Goal: Task Accomplishment & Management: Complete application form

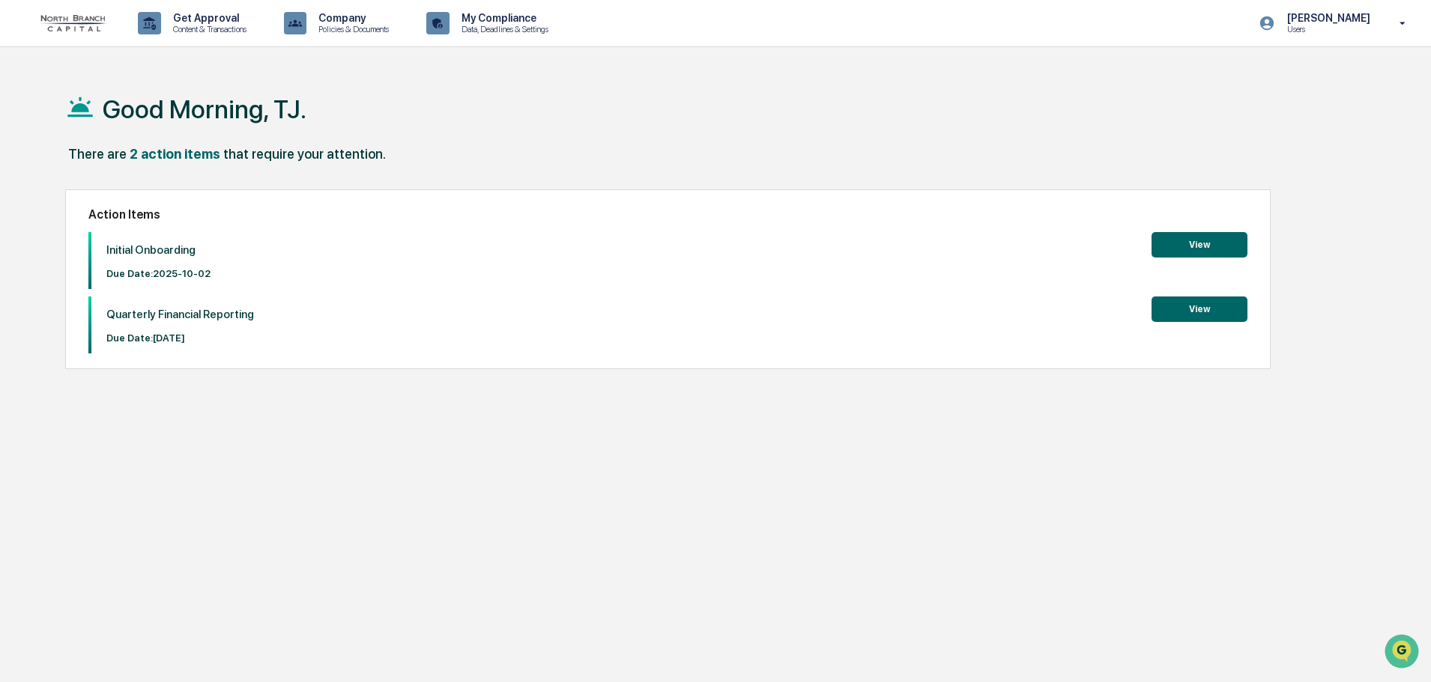
click at [1179, 243] on button "View" at bounding box center [1199, 244] width 96 height 25
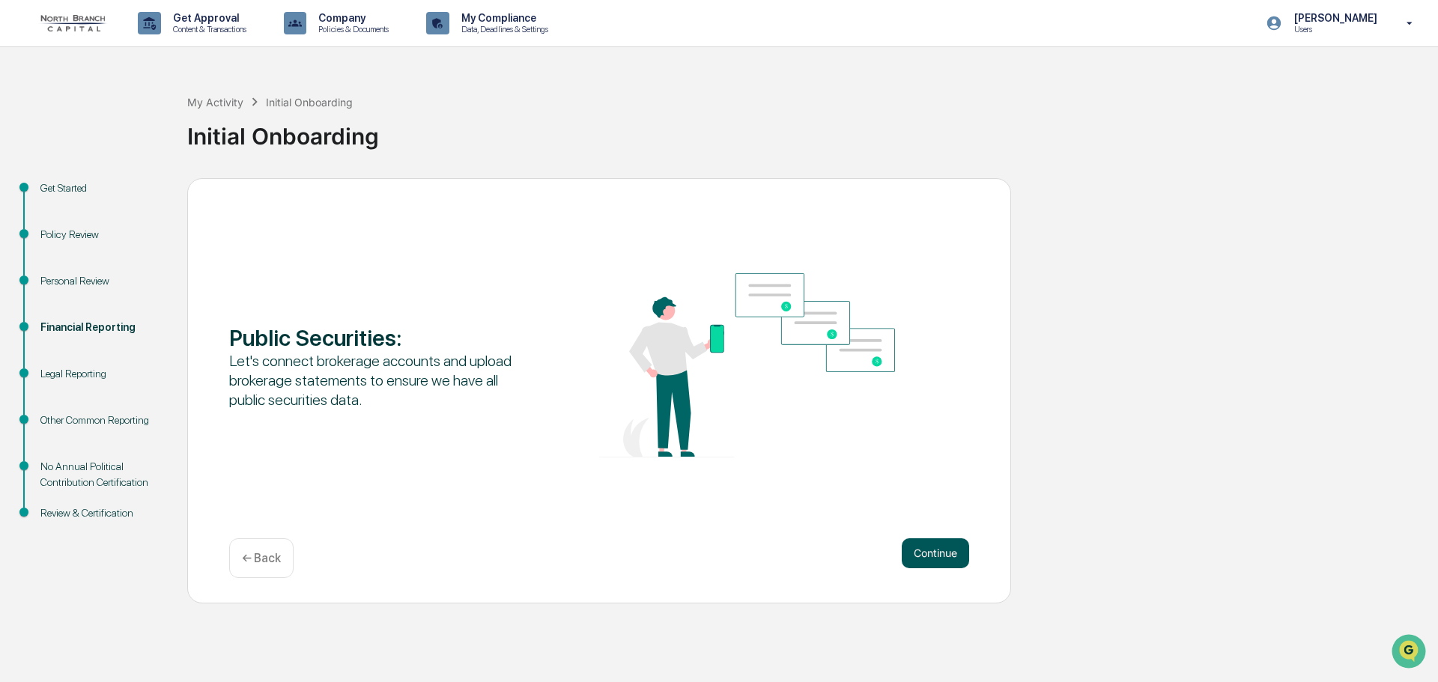
click at [933, 547] on button "Continue" at bounding box center [935, 554] width 67 height 30
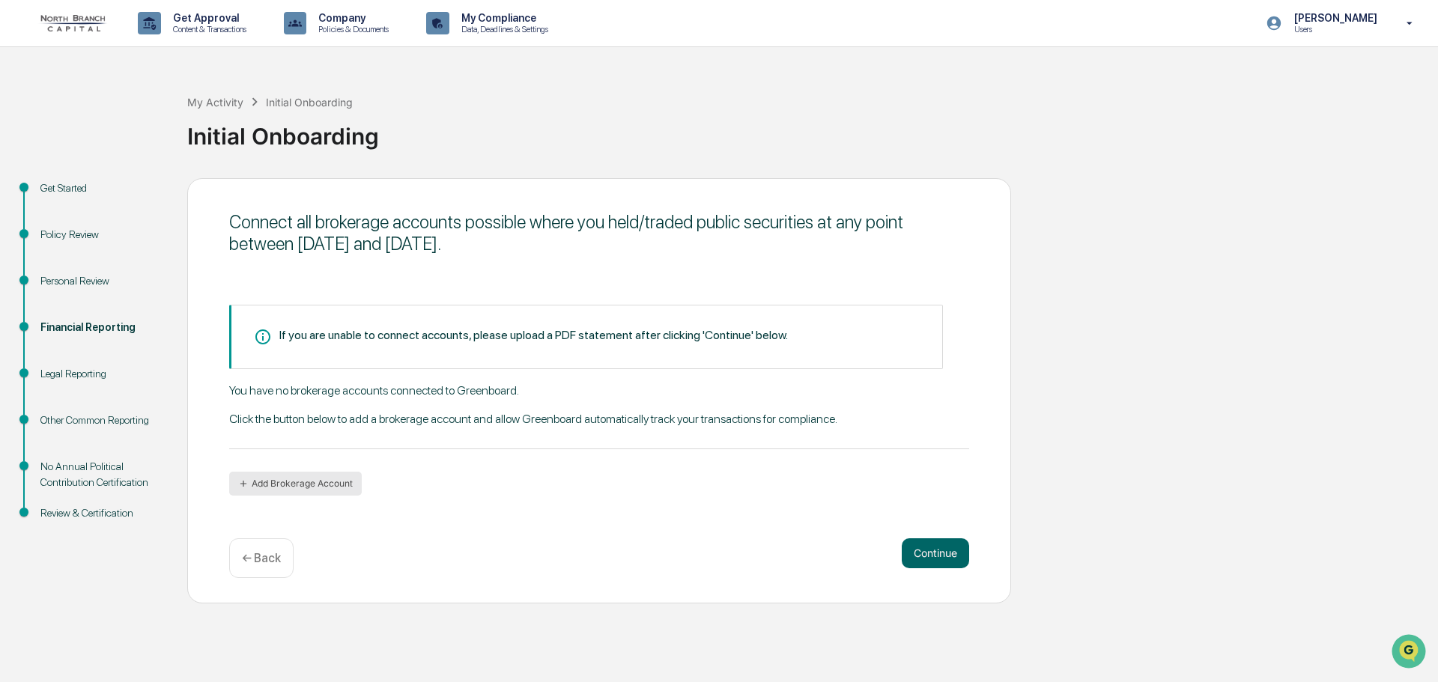
click at [324, 484] on button "Add Brokerage Account" at bounding box center [295, 484] width 133 height 24
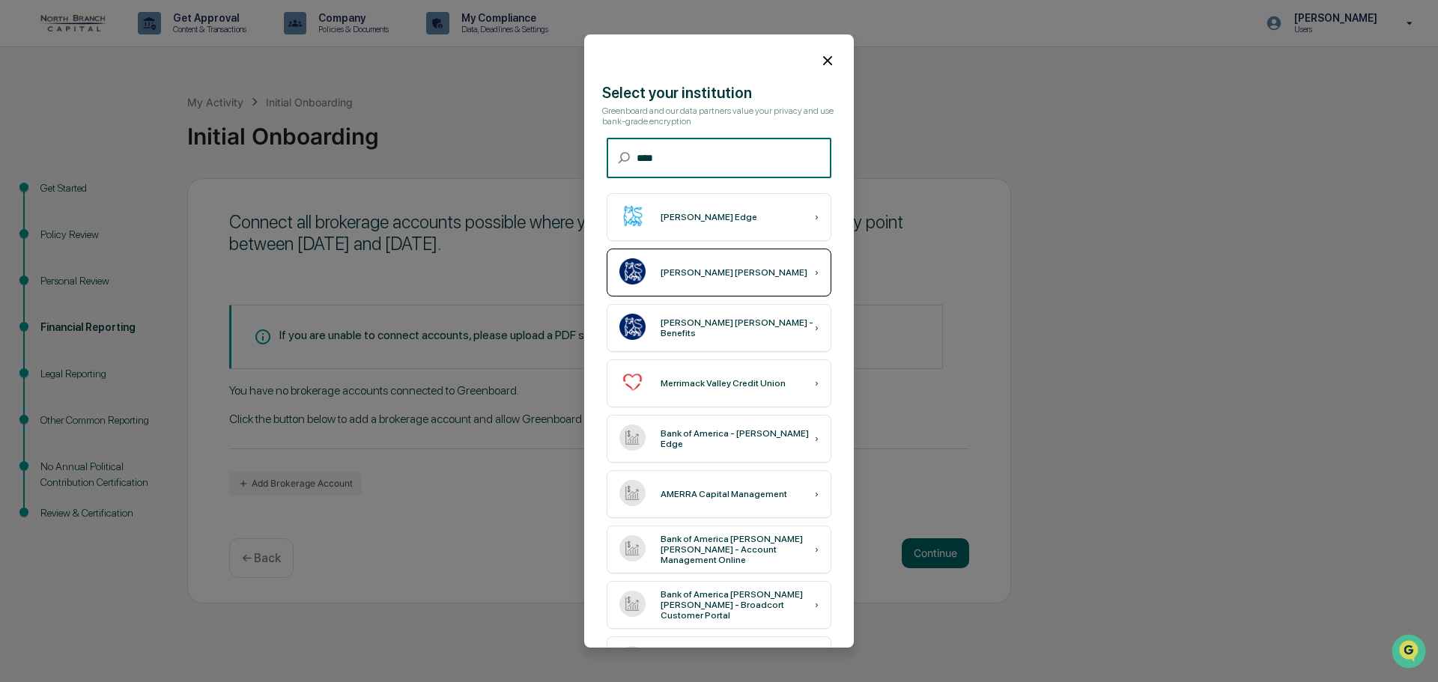
type input "****"
click at [752, 272] on div "[PERSON_NAME] [PERSON_NAME] ›" at bounding box center [719, 273] width 225 height 48
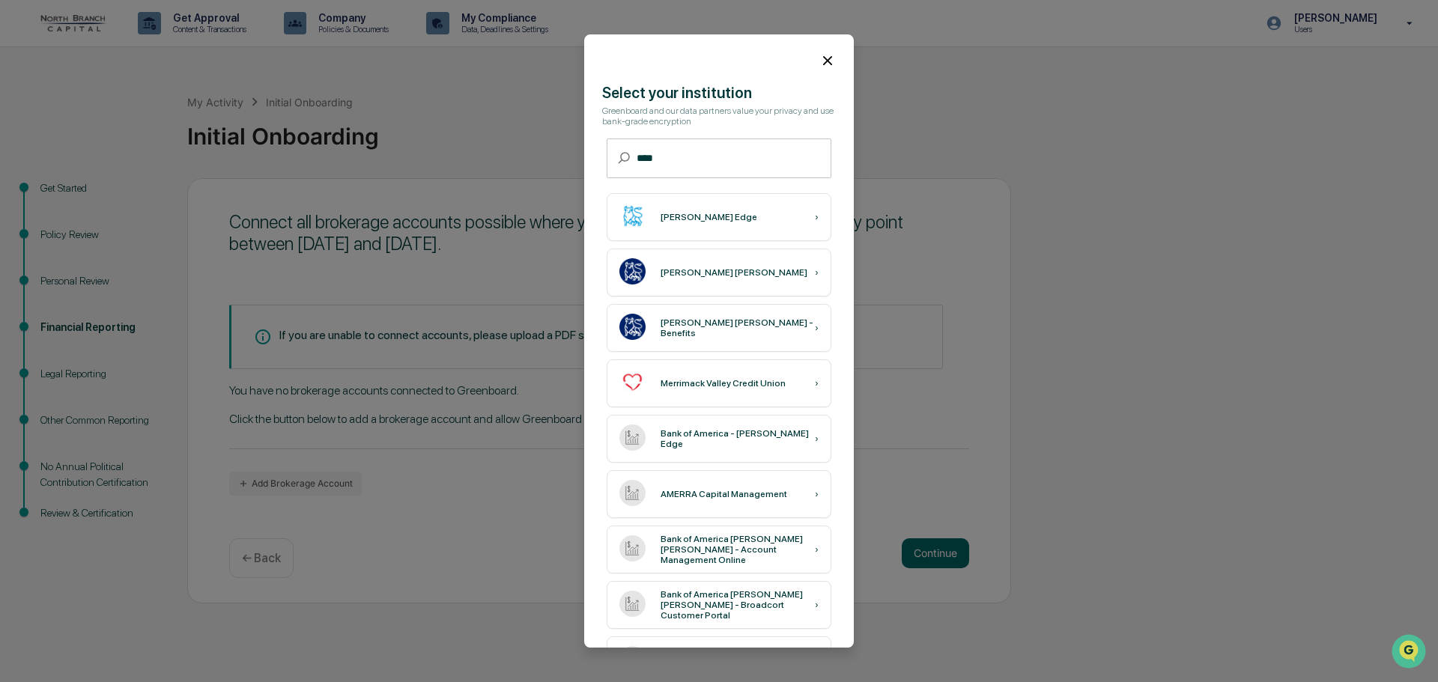
click at [823, 63] on icon at bounding box center [827, 60] width 9 height 9
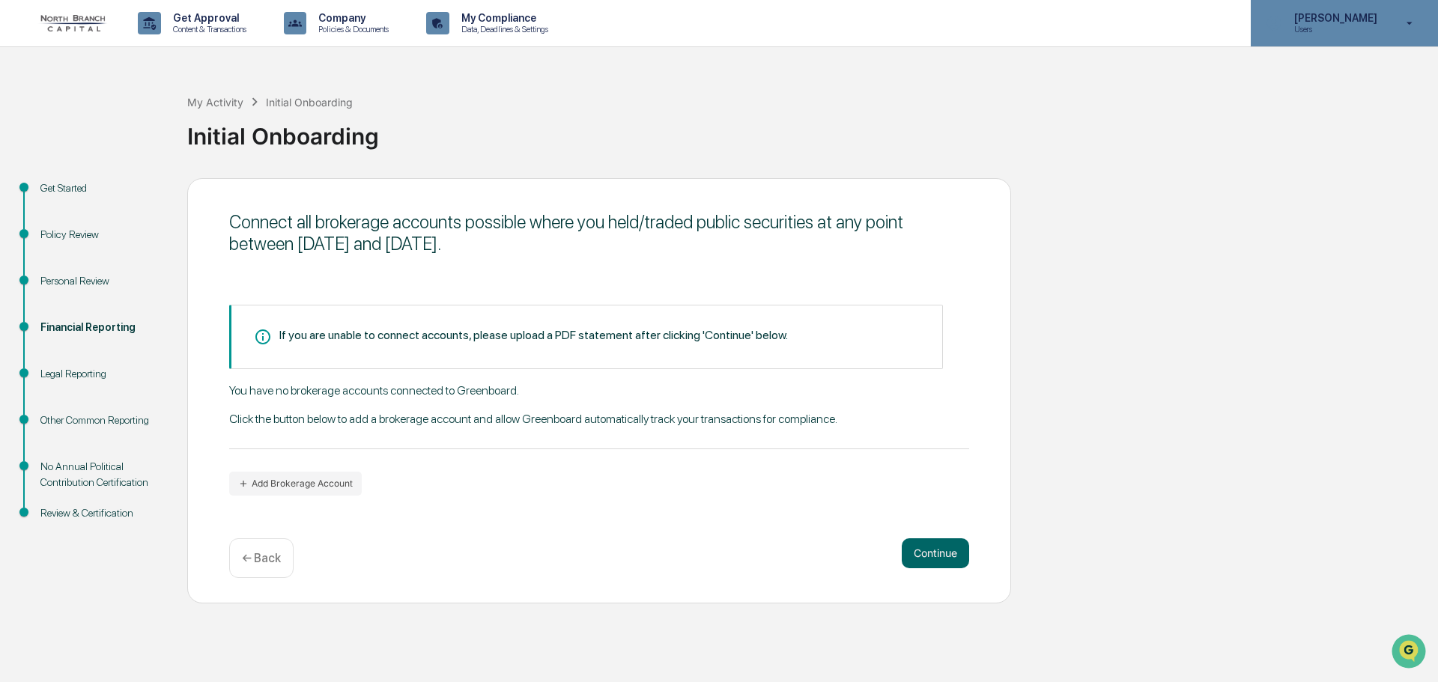
click at [1357, 25] on p "Users" at bounding box center [1333, 29] width 103 height 10
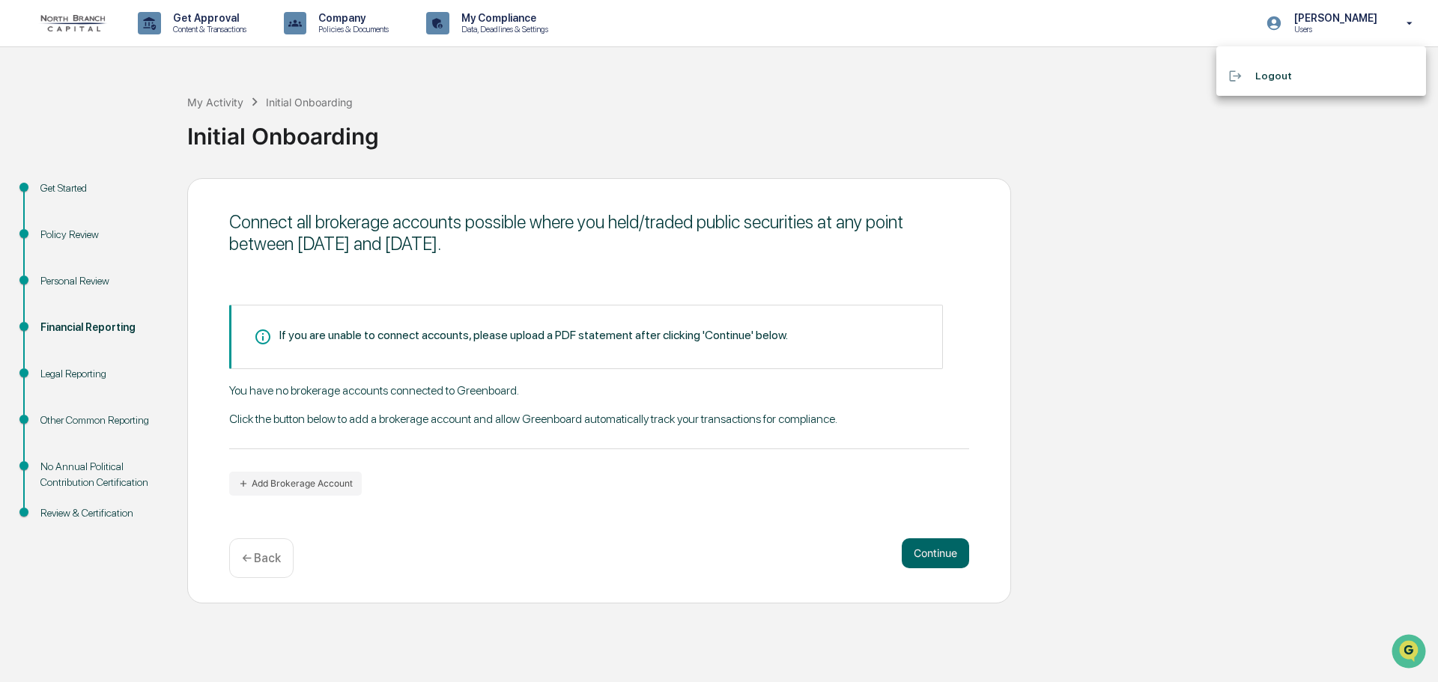
click at [1285, 78] on li "Logout" at bounding box center [1321, 76] width 210 height 28
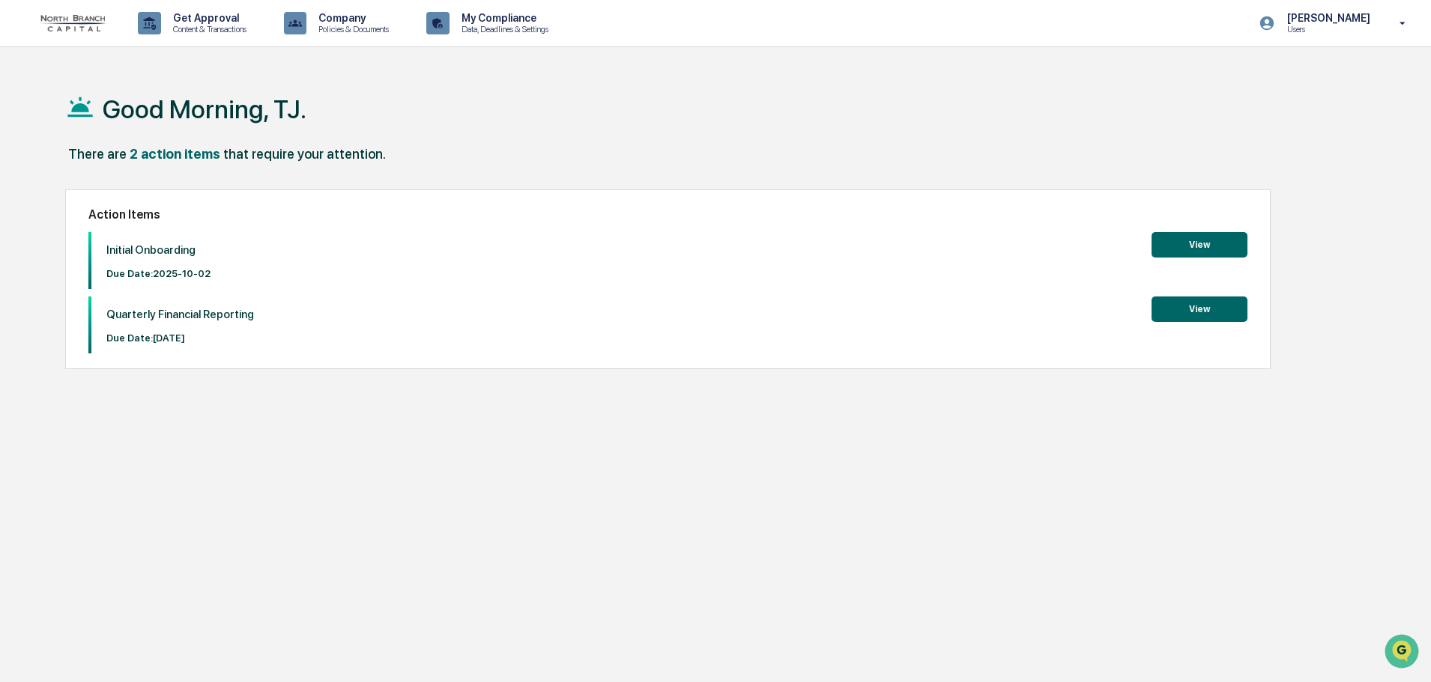
click at [1187, 252] on button "View" at bounding box center [1199, 244] width 96 height 25
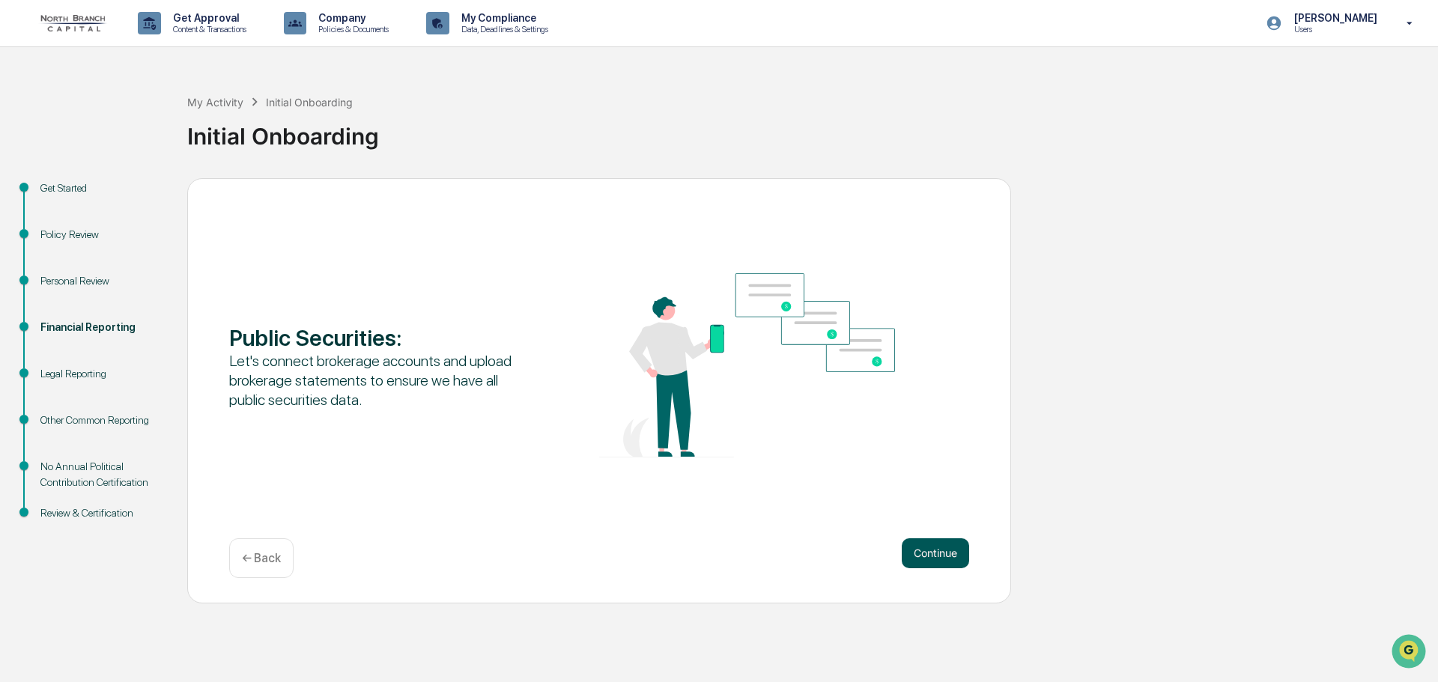
click at [911, 545] on button "Continue" at bounding box center [935, 554] width 67 height 30
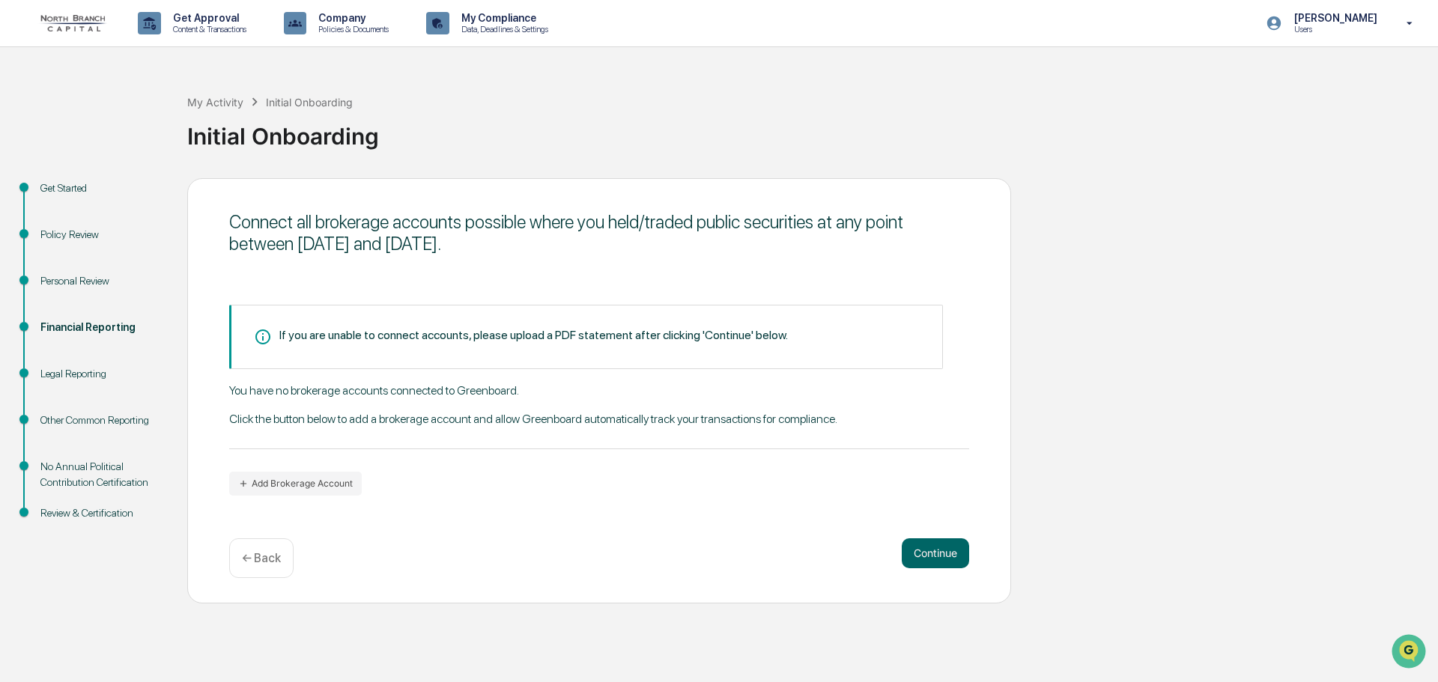
click at [367, 332] on div "If you are unable to connect accounts, please upload a PDF statement after clic…" at bounding box center [533, 335] width 509 height 14
click at [921, 549] on button "Continue" at bounding box center [935, 554] width 67 height 30
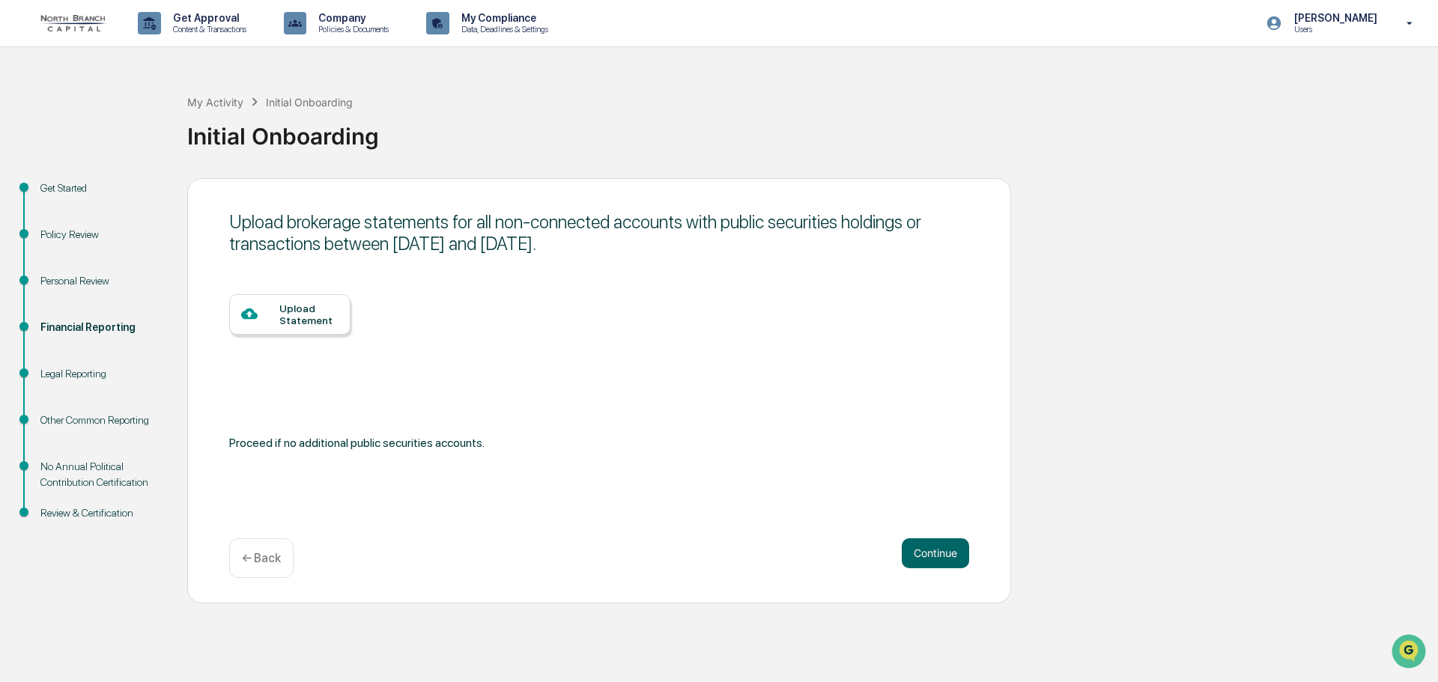
click at [253, 556] on p "← Back" at bounding box center [261, 558] width 39 height 14
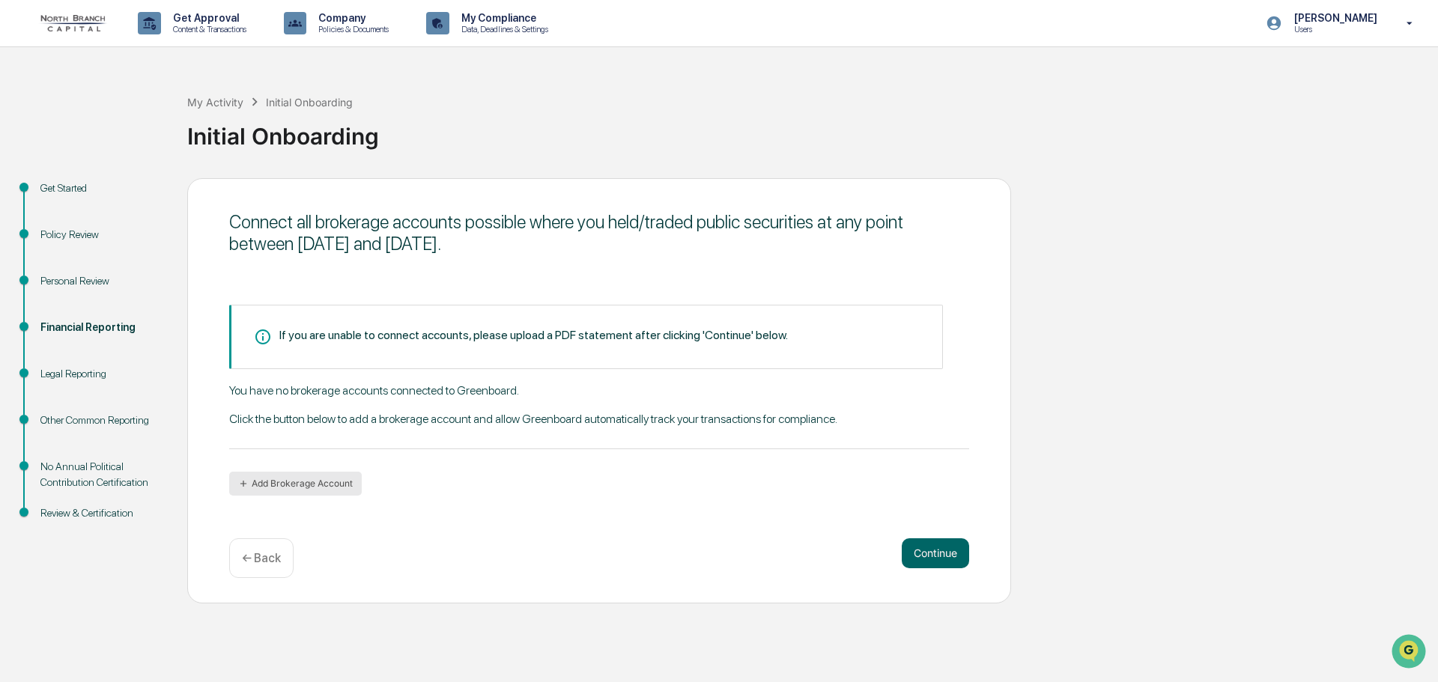
click at [290, 479] on button "Add Brokerage Account" at bounding box center [295, 484] width 133 height 24
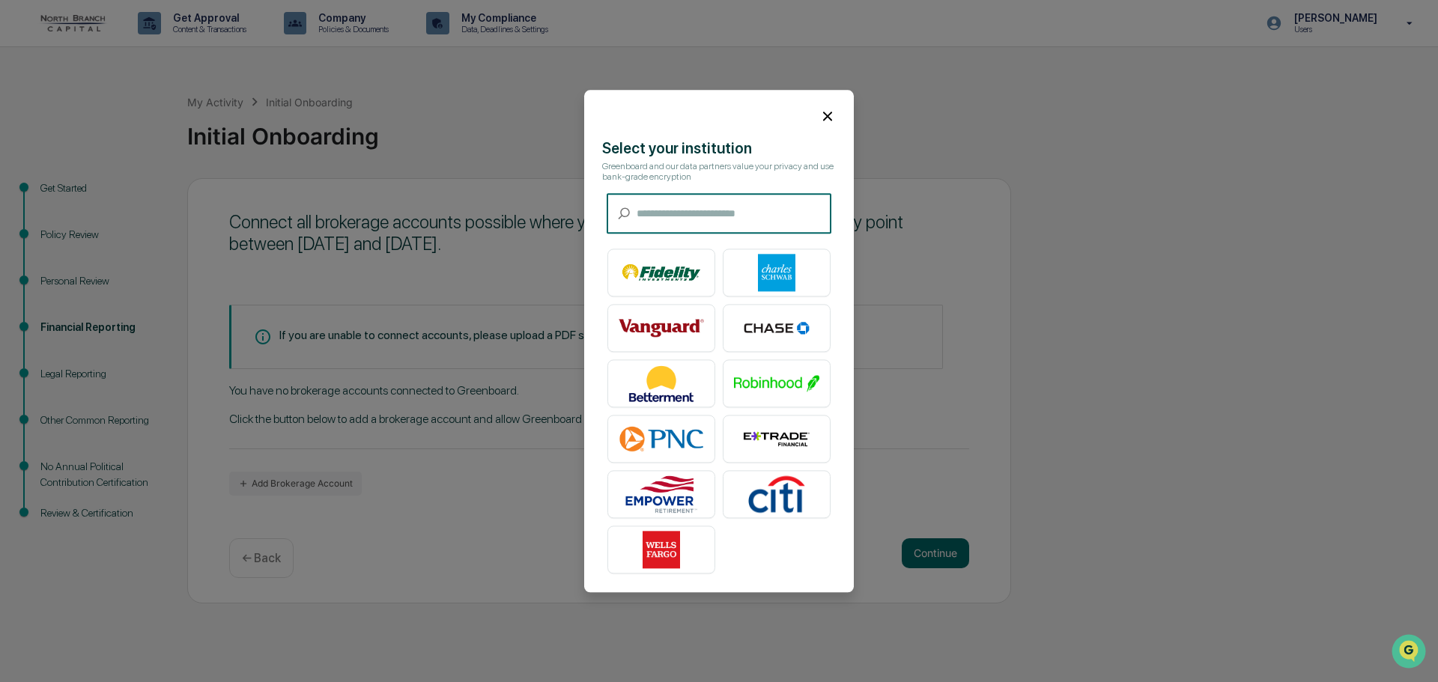
click at [662, 203] on input "text" at bounding box center [734, 214] width 195 height 40
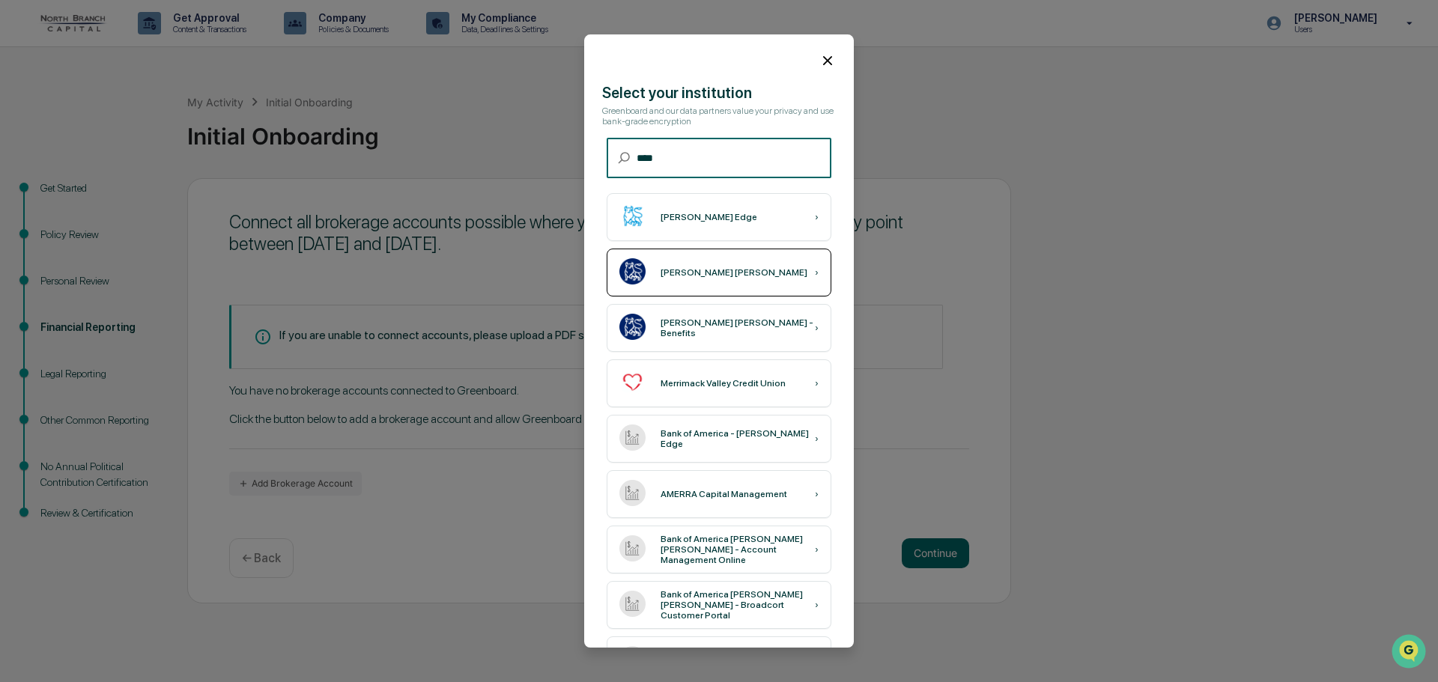
type input "****"
click at [693, 266] on div "[PERSON_NAME] [PERSON_NAME] ›" at bounding box center [719, 273] width 225 height 48
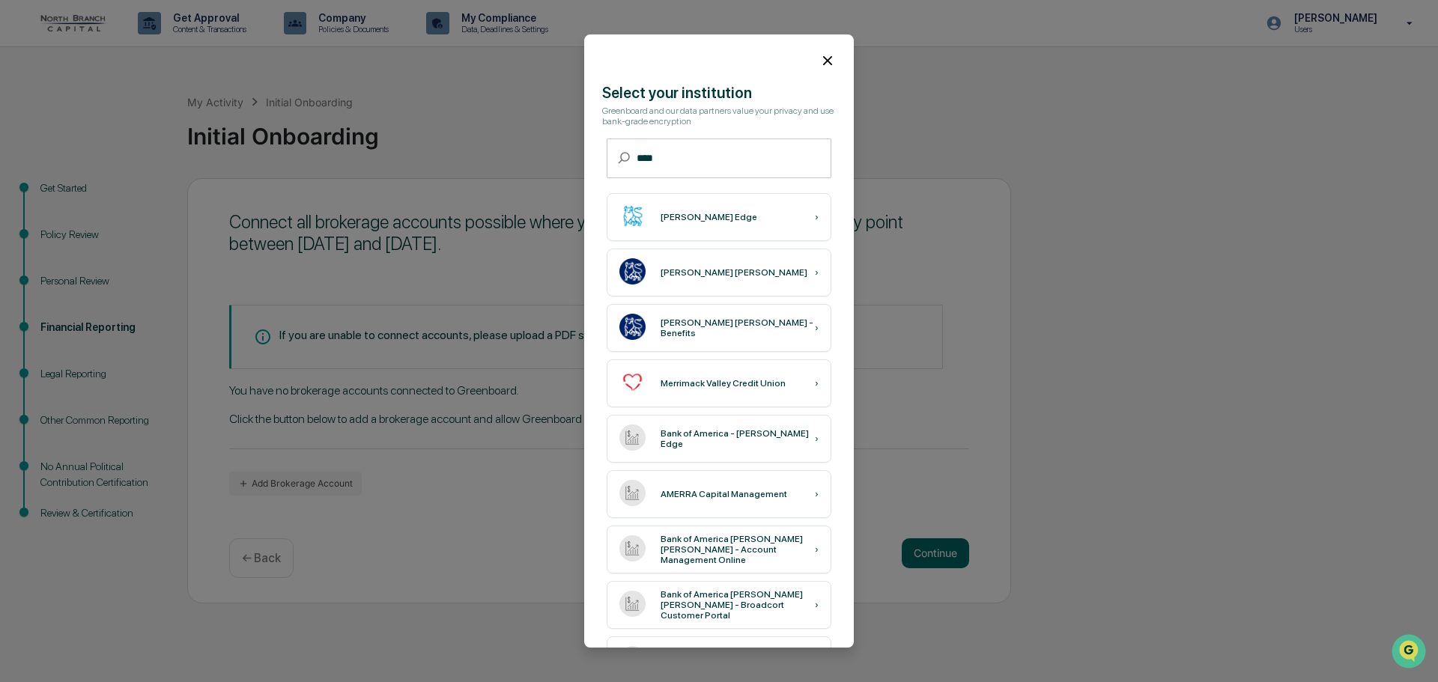
click at [819, 60] on icon at bounding box center [827, 60] width 16 height 16
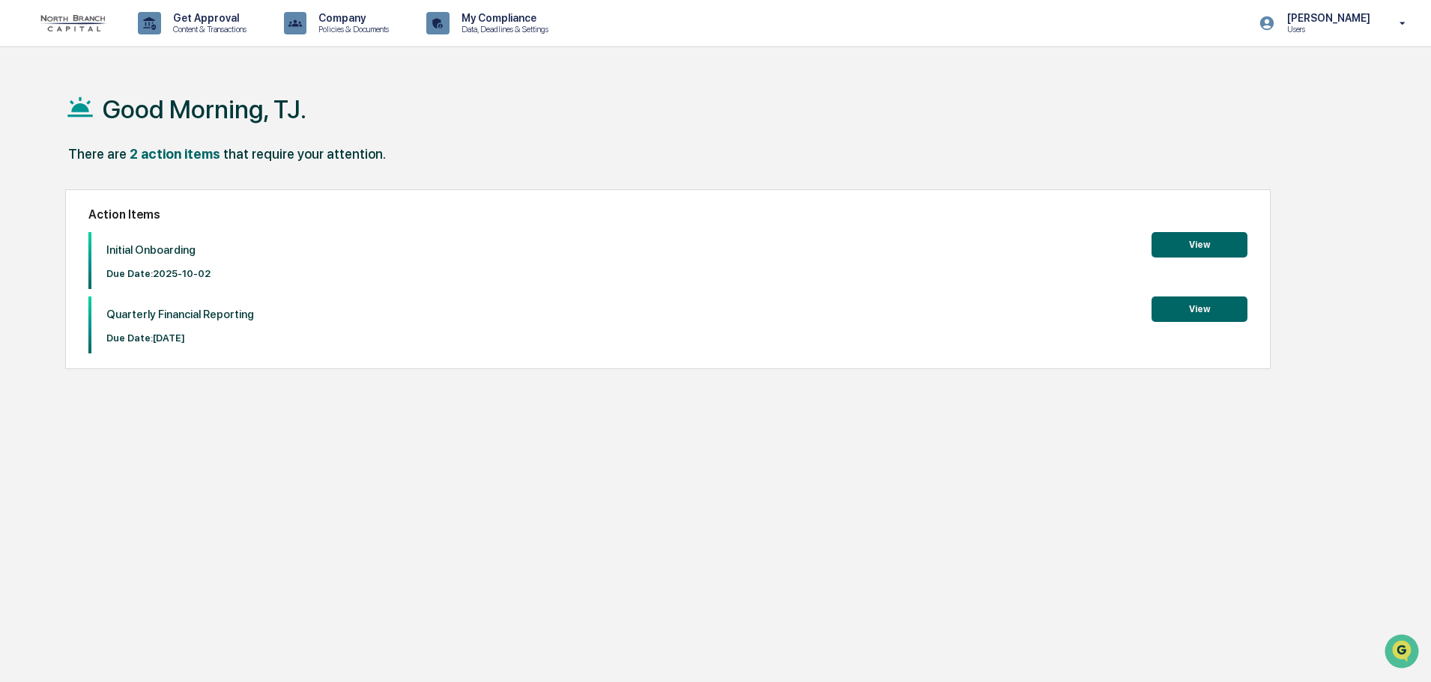
click at [1195, 243] on button "View" at bounding box center [1199, 244] width 96 height 25
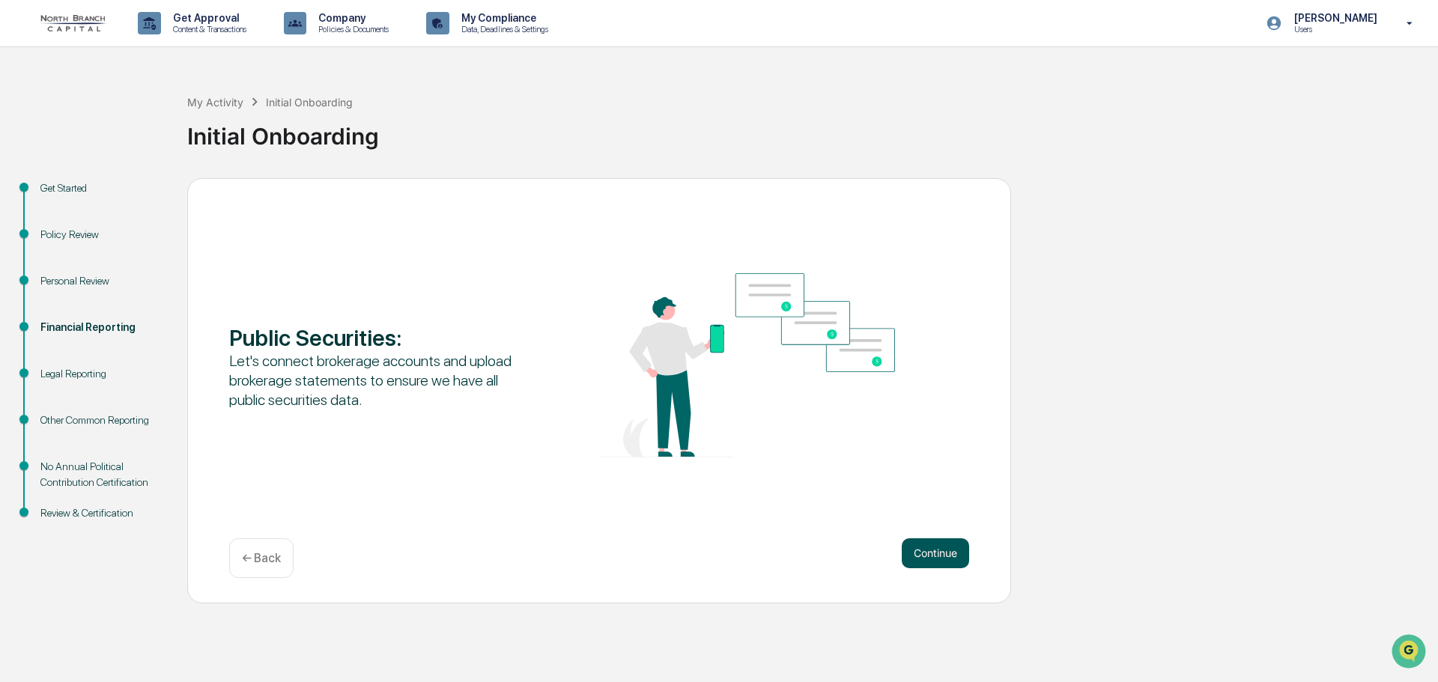
click at [929, 545] on button "Continue" at bounding box center [935, 554] width 67 height 30
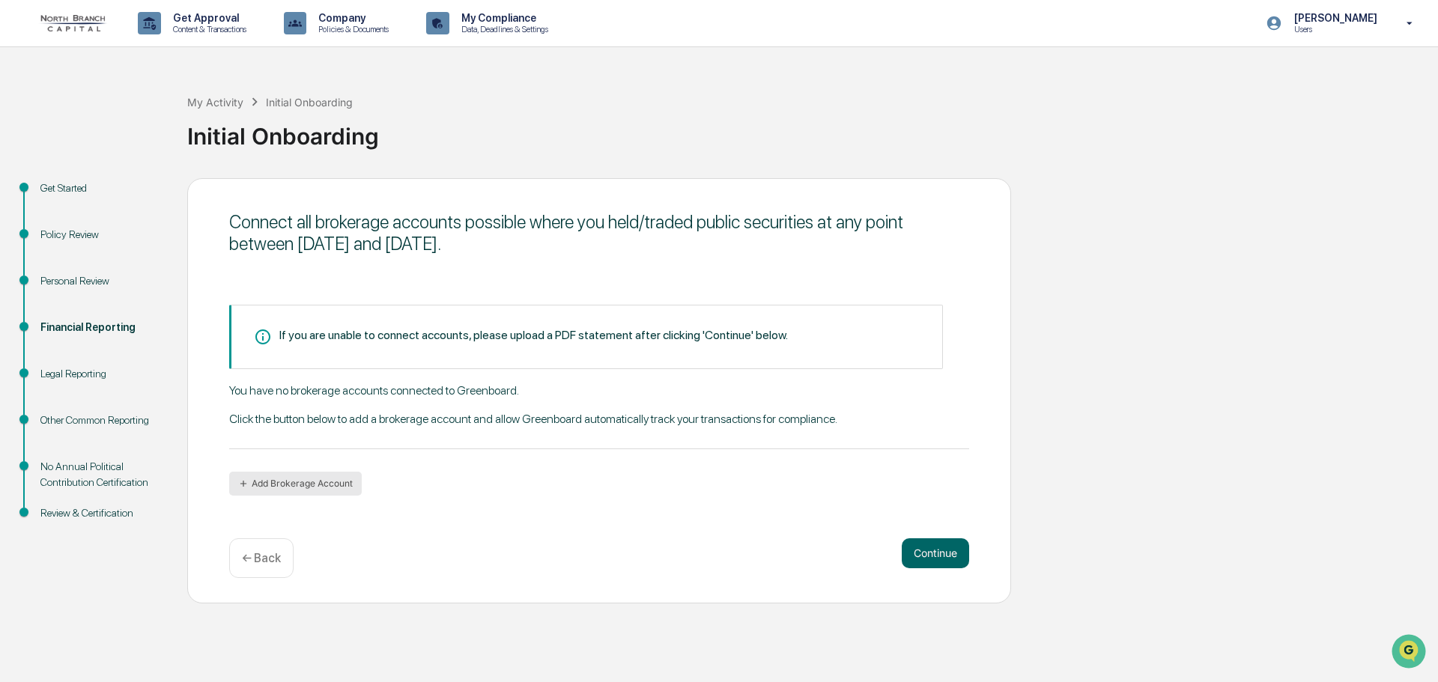
click at [288, 482] on button "Add Brokerage Account" at bounding box center [295, 484] width 133 height 24
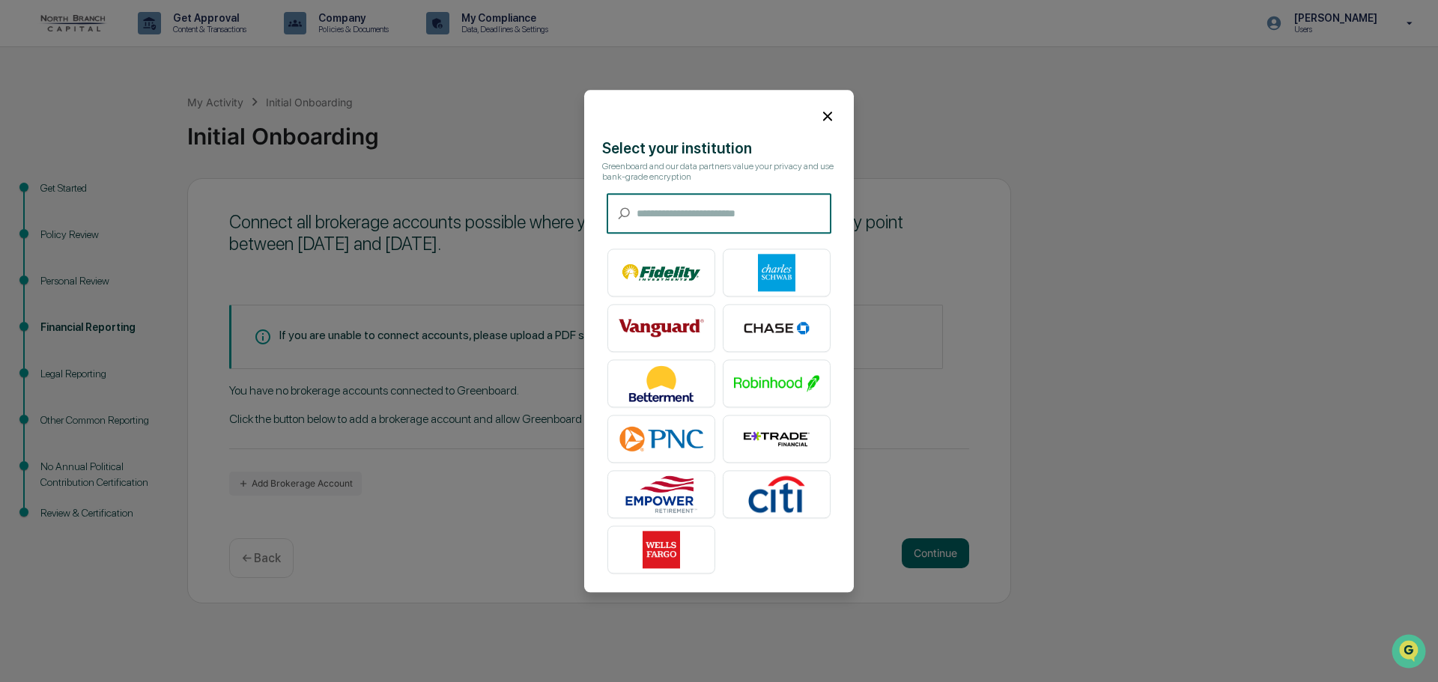
click at [681, 206] on input "text" at bounding box center [734, 214] width 195 height 40
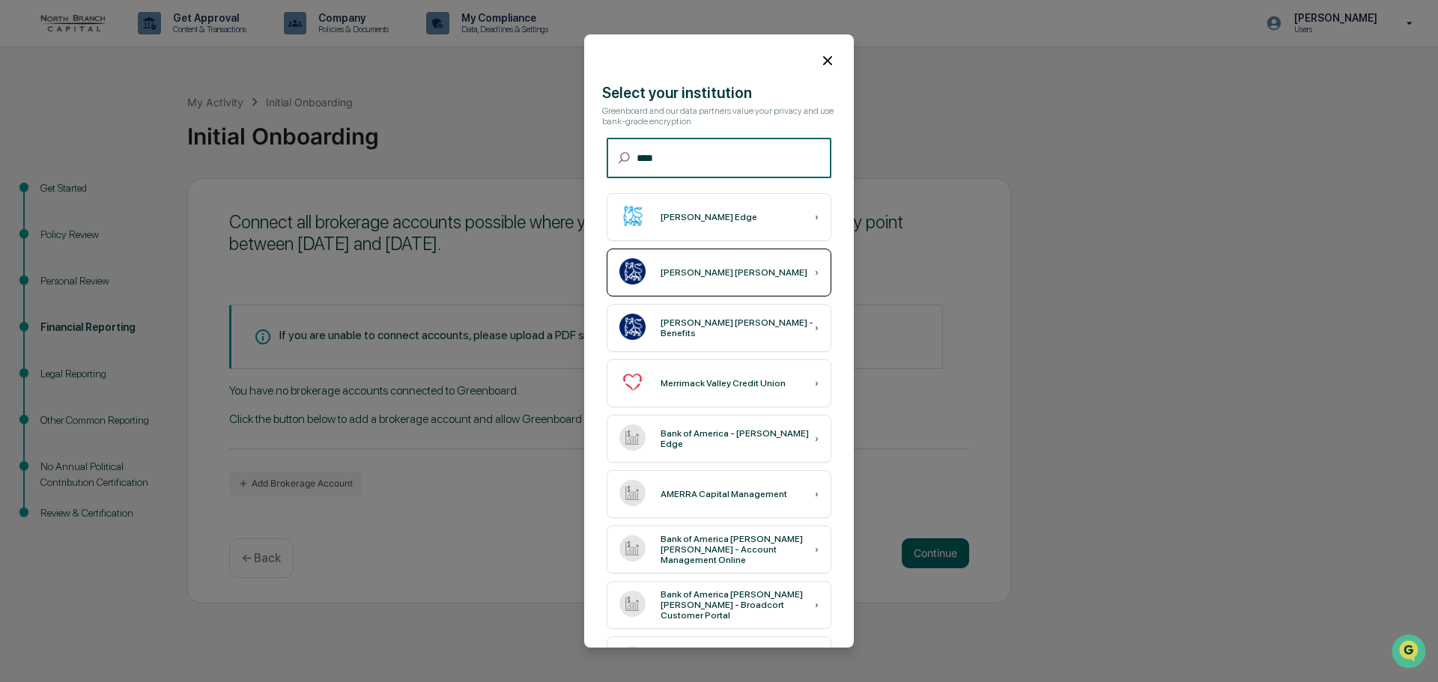
type input "****"
click at [676, 266] on div "[PERSON_NAME] [PERSON_NAME] ›" at bounding box center [719, 273] width 225 height 48
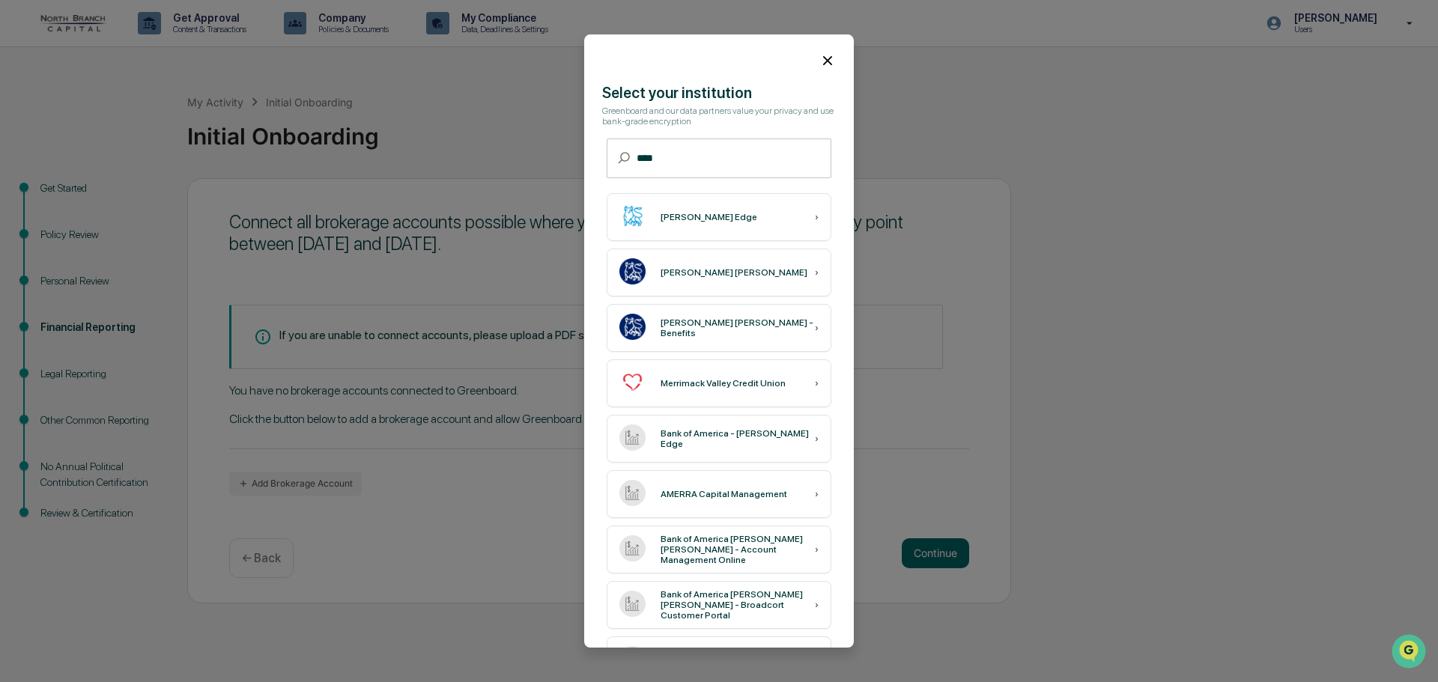
click at [822, 58] on icon at bounding box center [827, 60] width 16 height 16
